Goal: Task Accomplishment & Management: Manage account settings

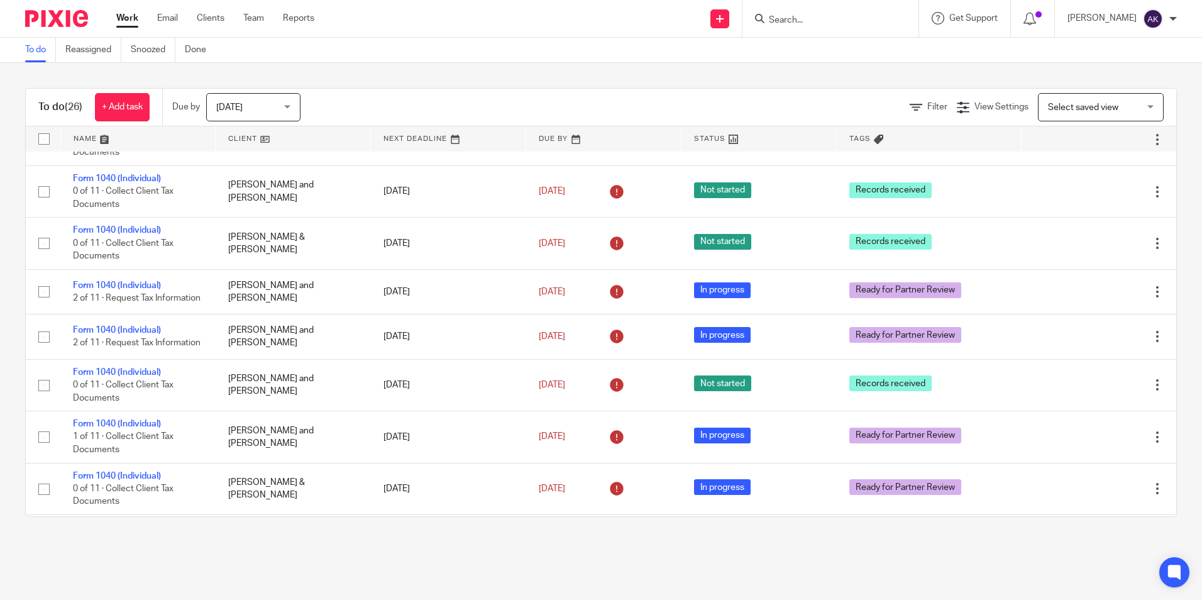
scroll to position [465, 0]
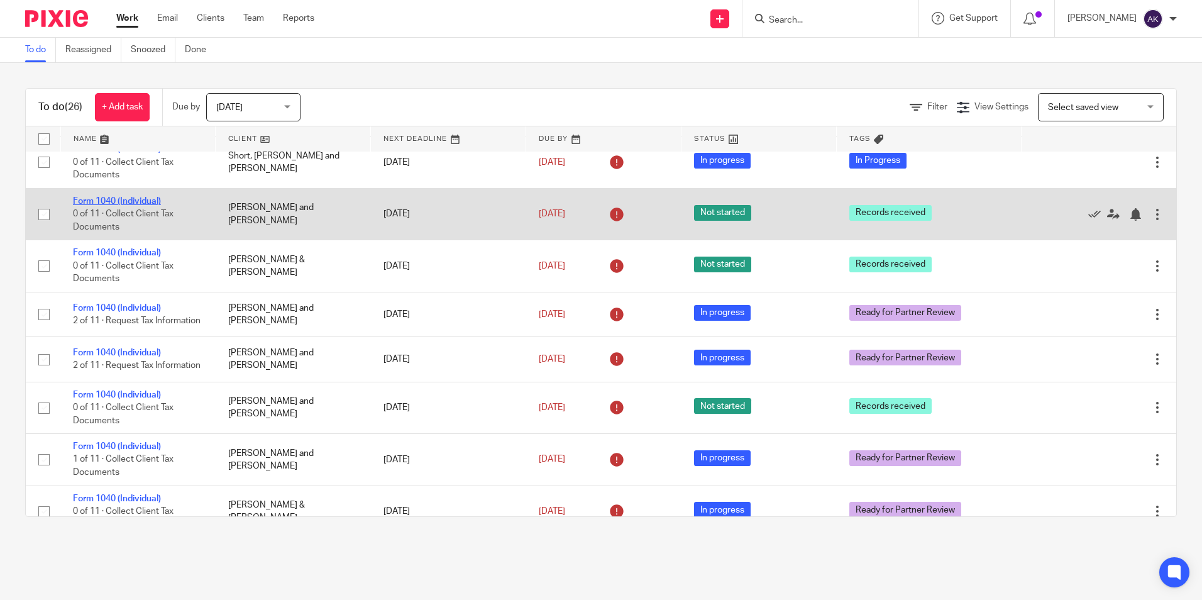
click at [138, 202] on link "Form 1040 (Individual)" at bounding box center [117, 201] width 88 height 9
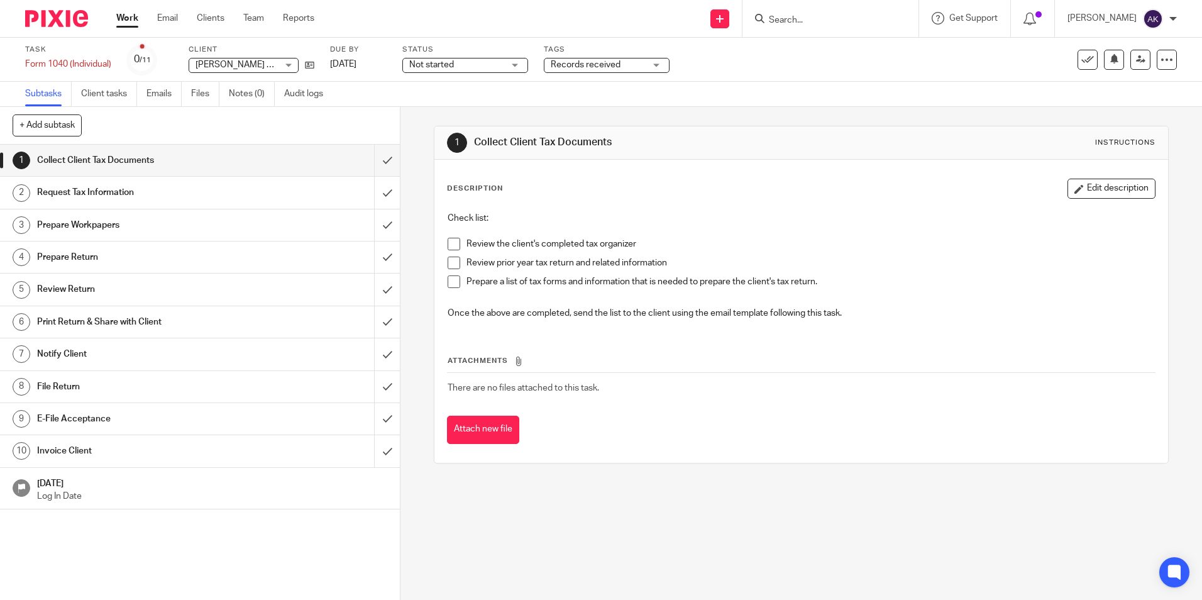
click at [471, 58] on div "Status Not started Not started Not started In progress 1" at bounding box center [465, 60] width 126 height 30
click at [478, 63] on span "Not started" at bounding box center [456, 64] width 94 height 13
click at [472, 107] on li "In progress" at bounding box center [466, 111] width 124 height 26
click at [605, 65] on span "Records received" at bounding box center [586, 64] width 70 height 9
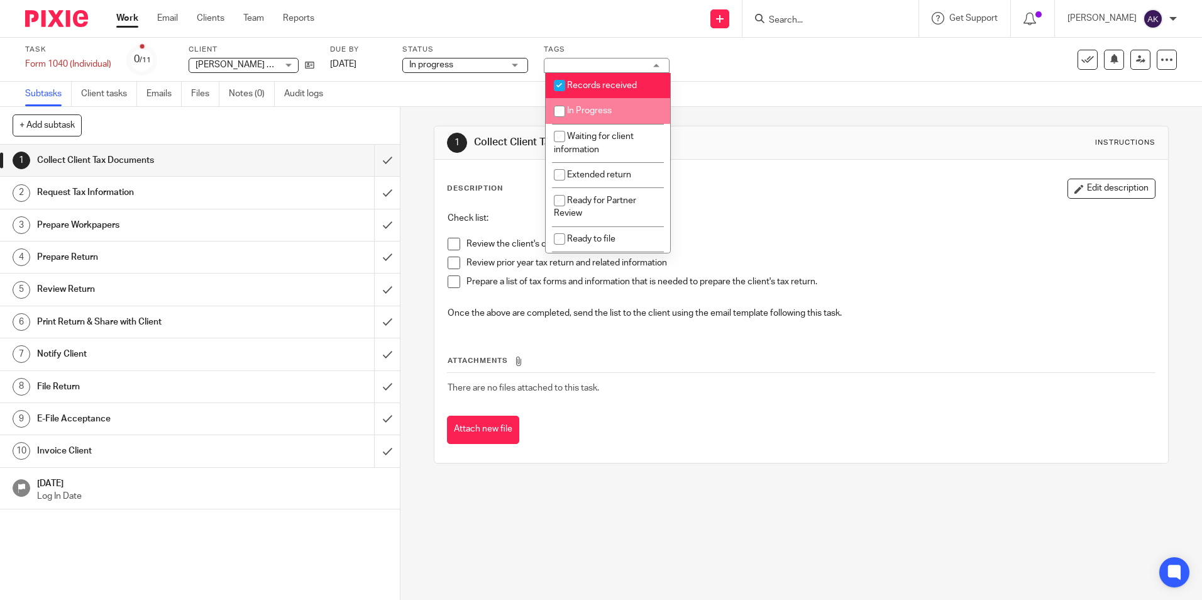
click at [611, 108] on span "In Progress" at bounding box center [589, 110] width 45 height 9
checkbox input "true"
click at [610, 85] on span "Records received" at bounding box center [602, 85] width 70 height 9
checkbox input "false"
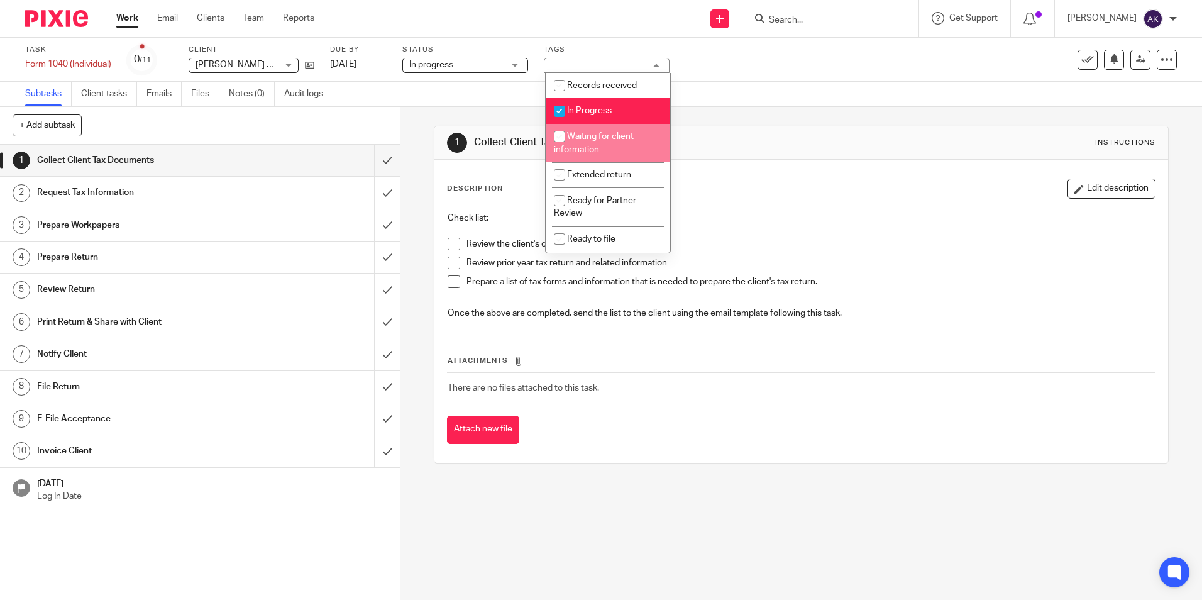
click at [609, 135] on span "Waiting for client information" at bounding box center [594, 143] width 80 height 22
checkbox input "true"
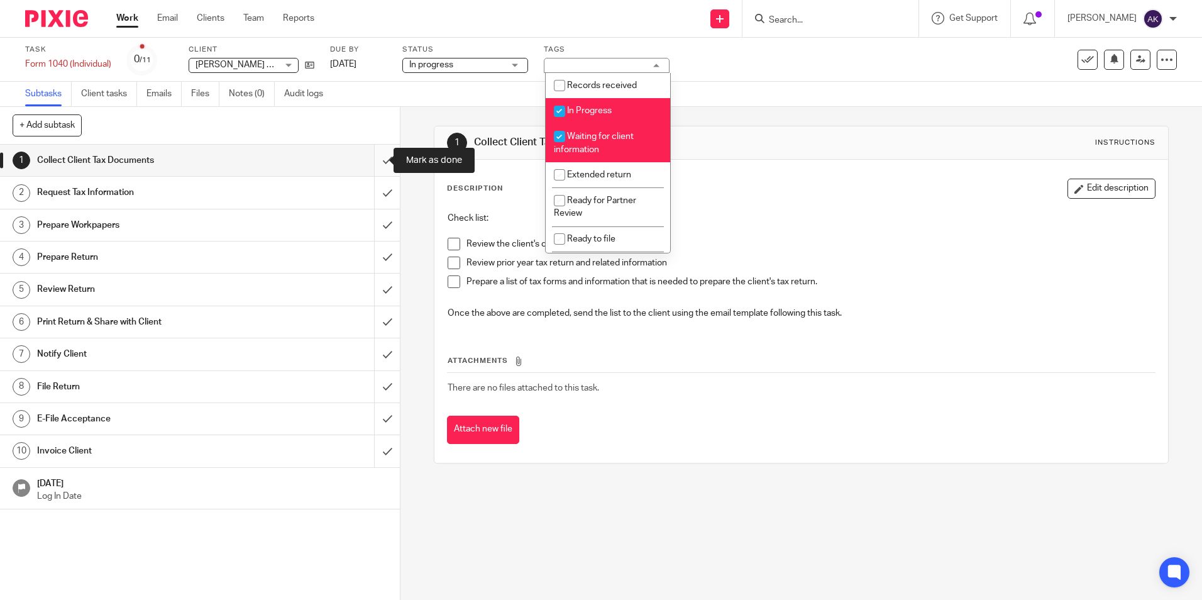
click at [377, 161] on input "submit" at bounding box center [200, 160] width 400 height 31
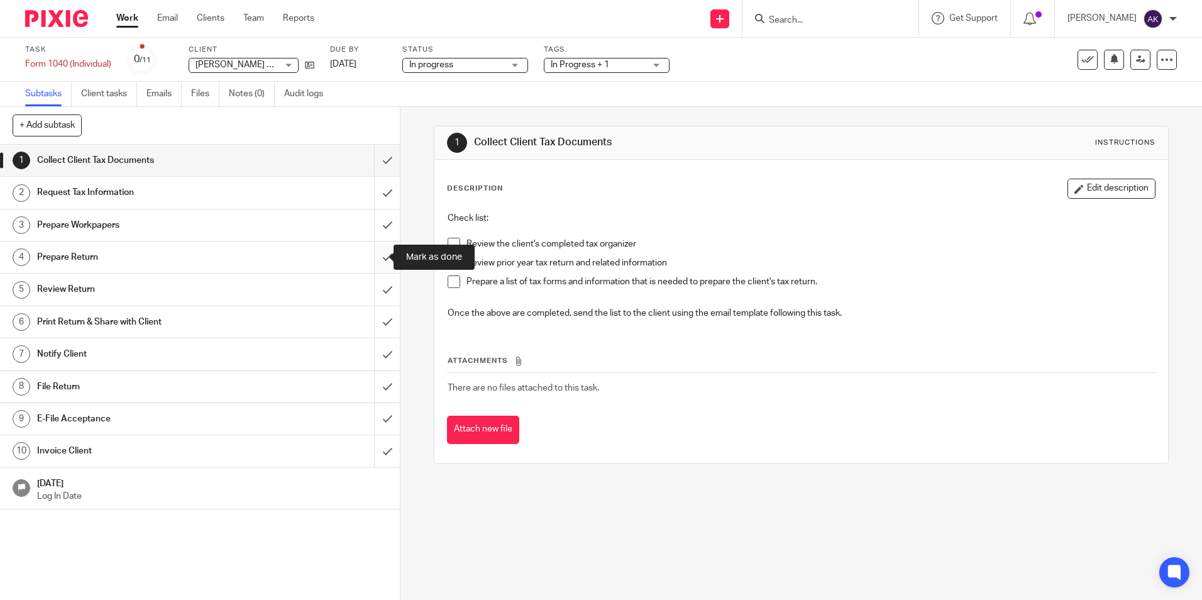
click at [371, 257] on input "submit" at bounding box center [200, 256] width 400 height 31
click at [267, 96] on link "Notes (0)" at bounding box center [252, 94] width 46 height 25
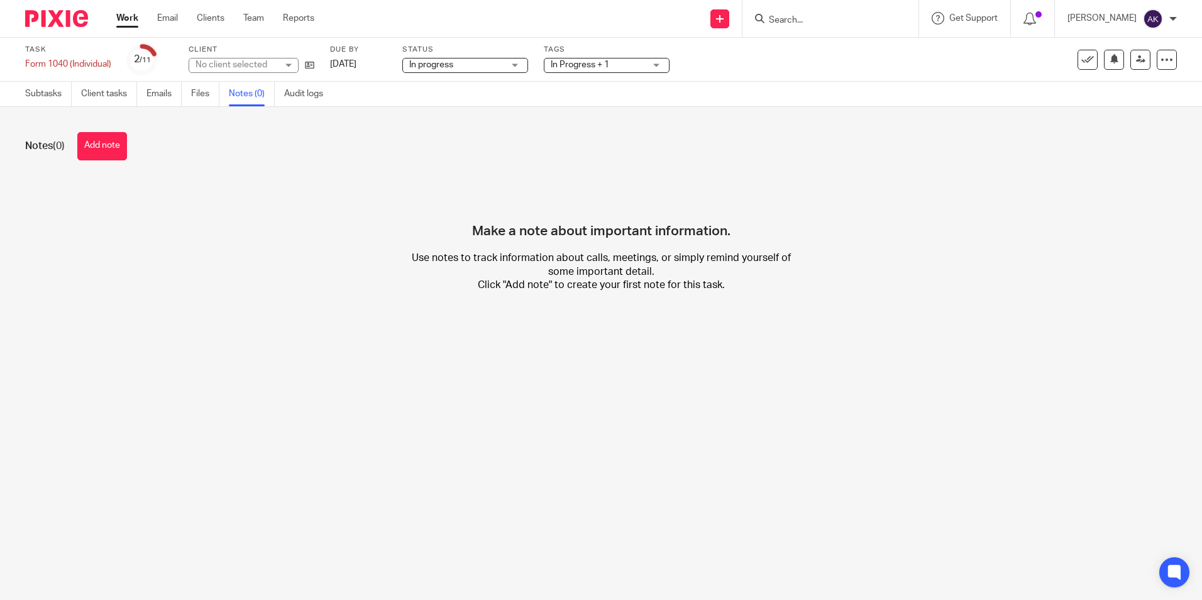
click at [75, 139] on div "Notes (0) Add note" at bounding box center [601, 146] width 1152 height 28
drag, startPoint x: 94, startPoint y: 141, endPoint x: 194, endPoint y: 190, distance: 111.3
click at [94, 141] on button "Add note" at bounding box center [102, 146] width 50 height 28
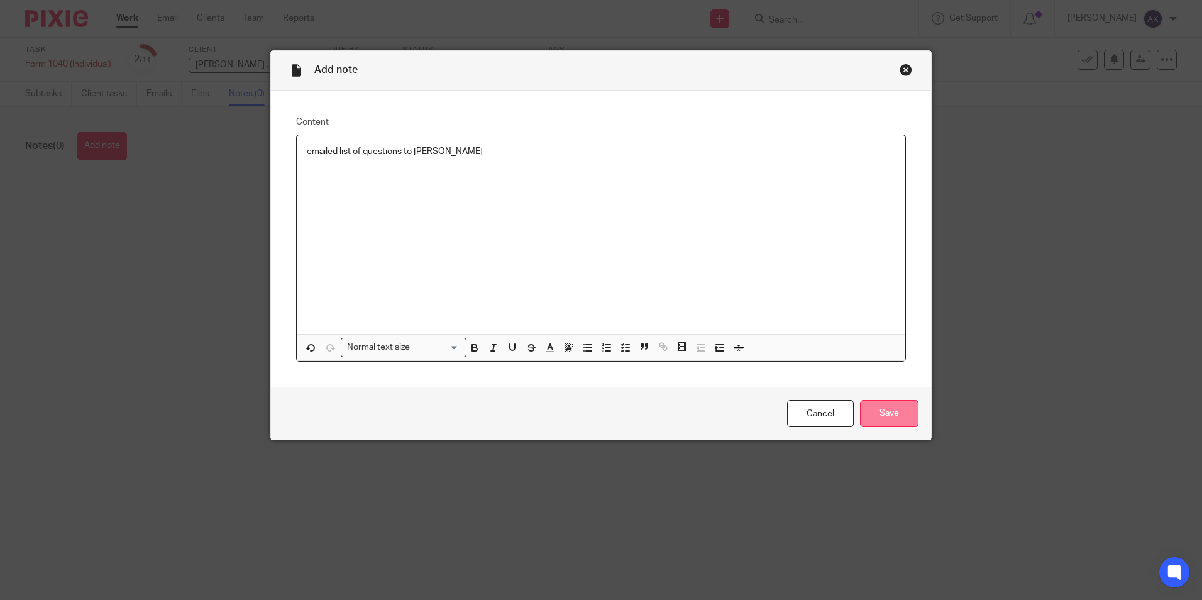
click at [883, 415] on input "Save" at bounding box center [889, 413] width 58 height 27
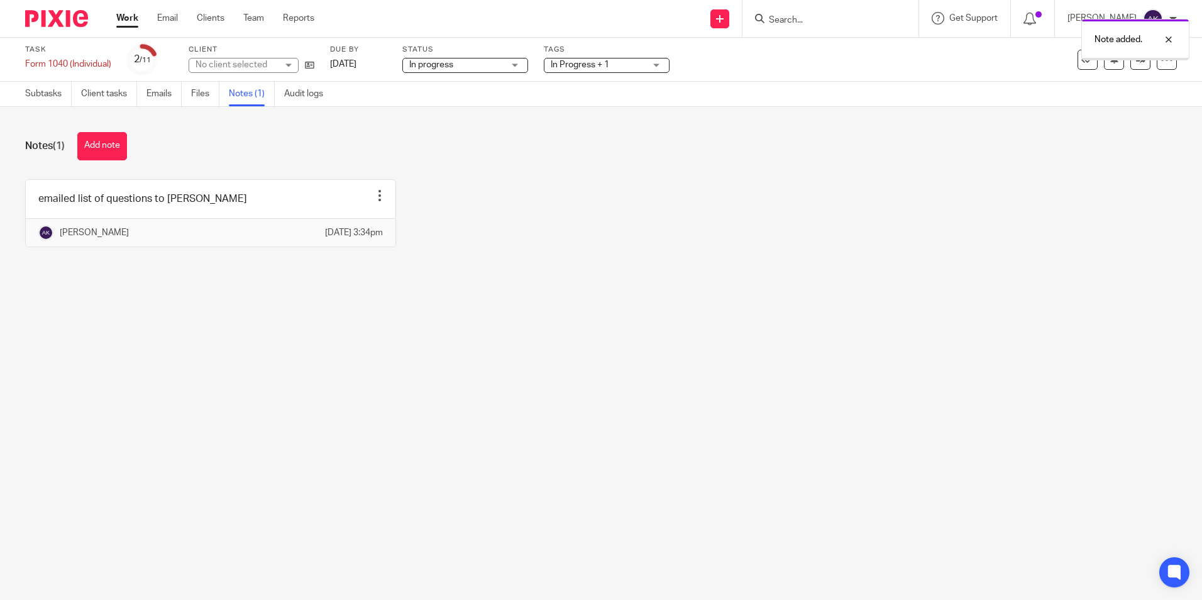
click at [130, 21] on link "Work" at bounding box center [127, 18] width 22 height 13
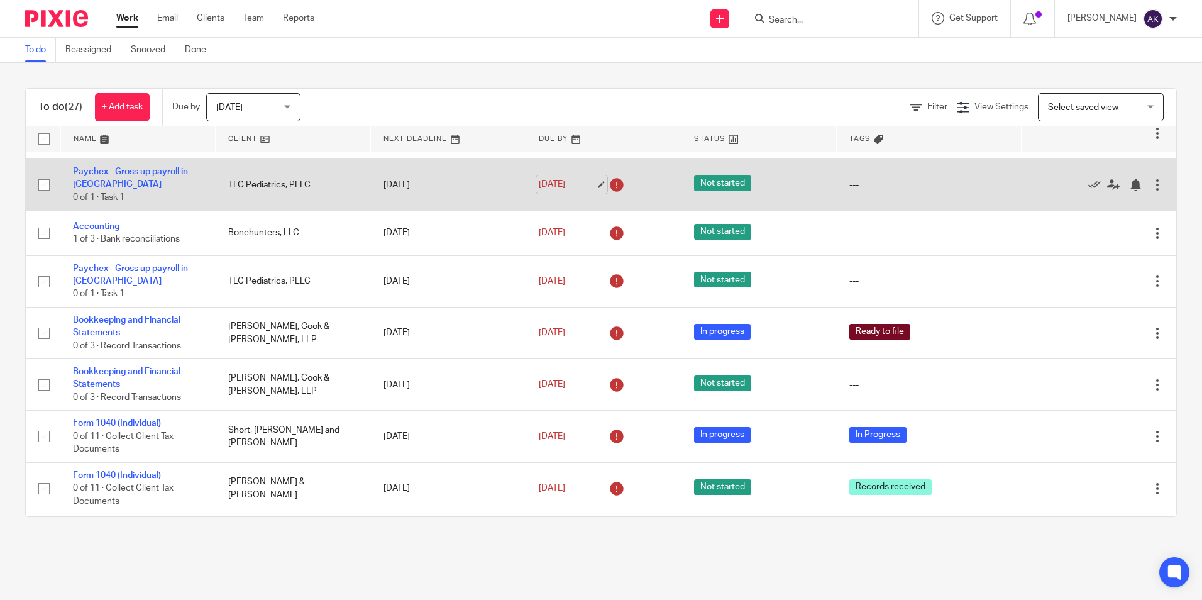
scroll to position [251, 0]
